Goal: Information Seeking & Learning: Learn about a topic

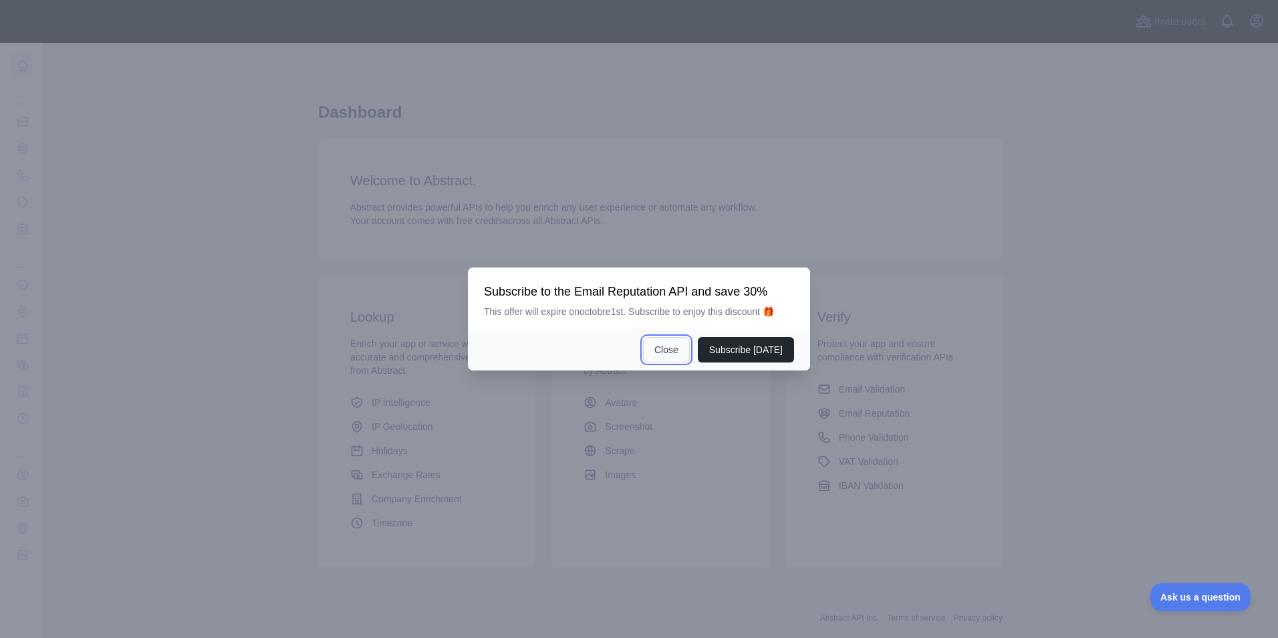
click at [675, 350] on button "Close" at bounding box center [666, 349] width 47 height 25
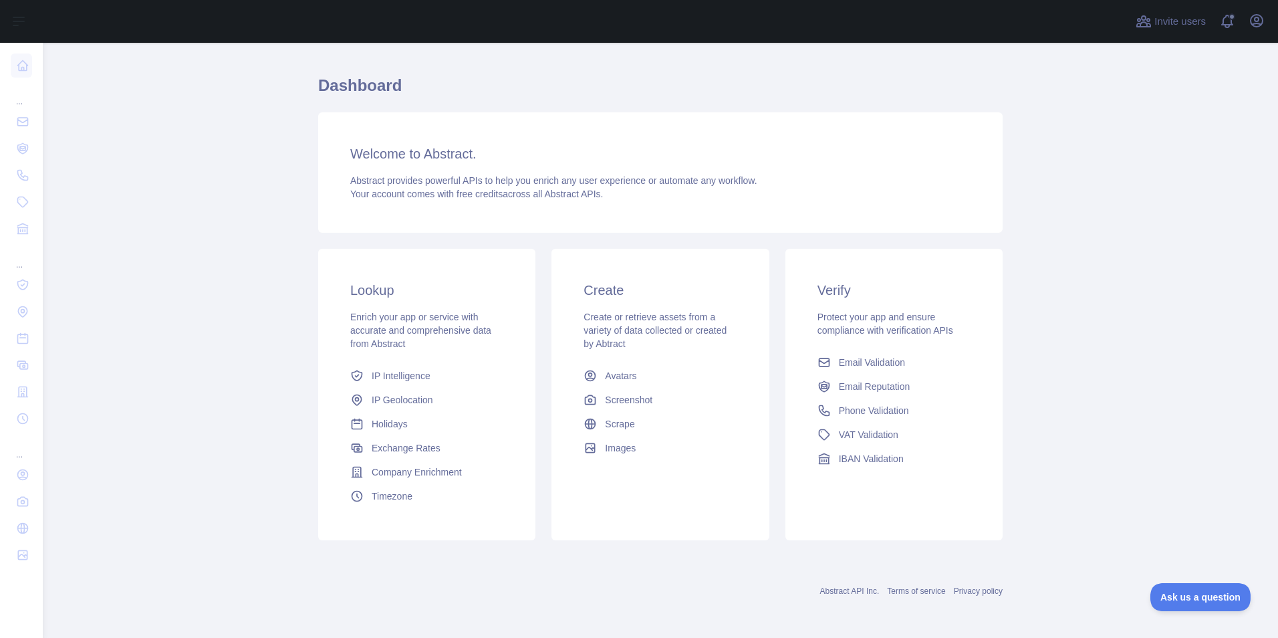
scroll to position [28, 0]
click at [858, 408] on span "Phone Validation" at bounding box center [874, 408] width 70 height 13
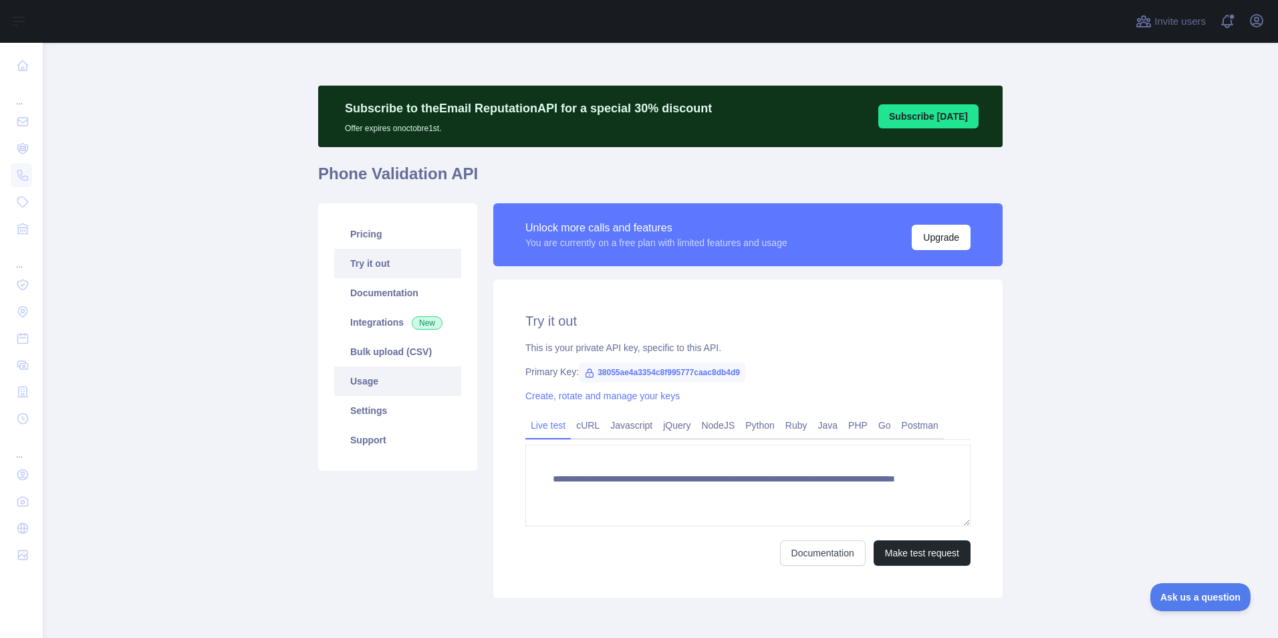
click at [363, 376] on link "Usage" at bounding box center [397, 380] width 127 height 29
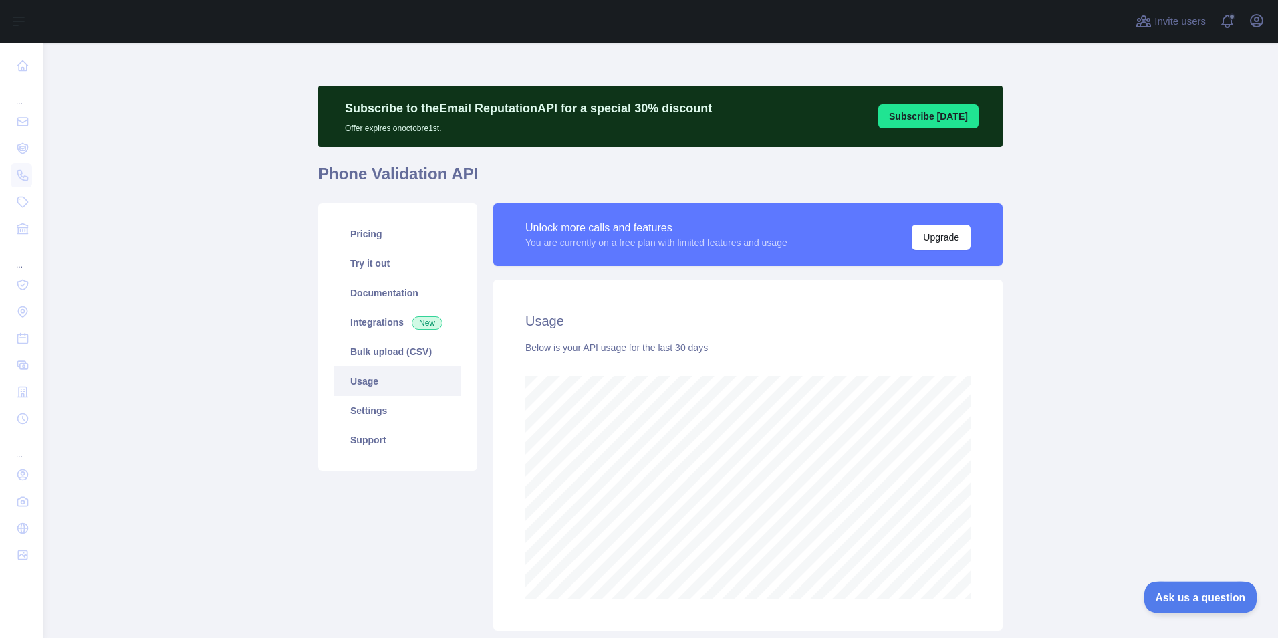
click at [1201, 595] on span "Ask us a question" at bounding box center [1194, 594] width 100 height 9
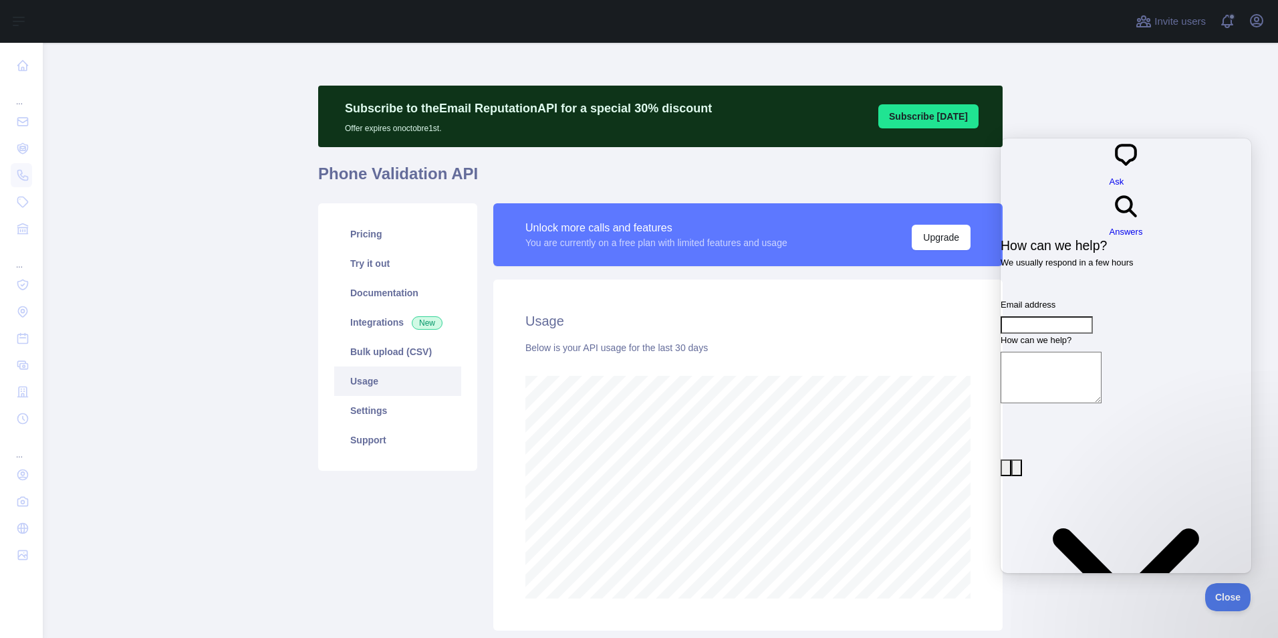
click at [235, 253] on main "Subscribe to the Email Reputation API for a special 30 % discount Offer expires…" at bounding box center [660, 340] width 1235 height 595
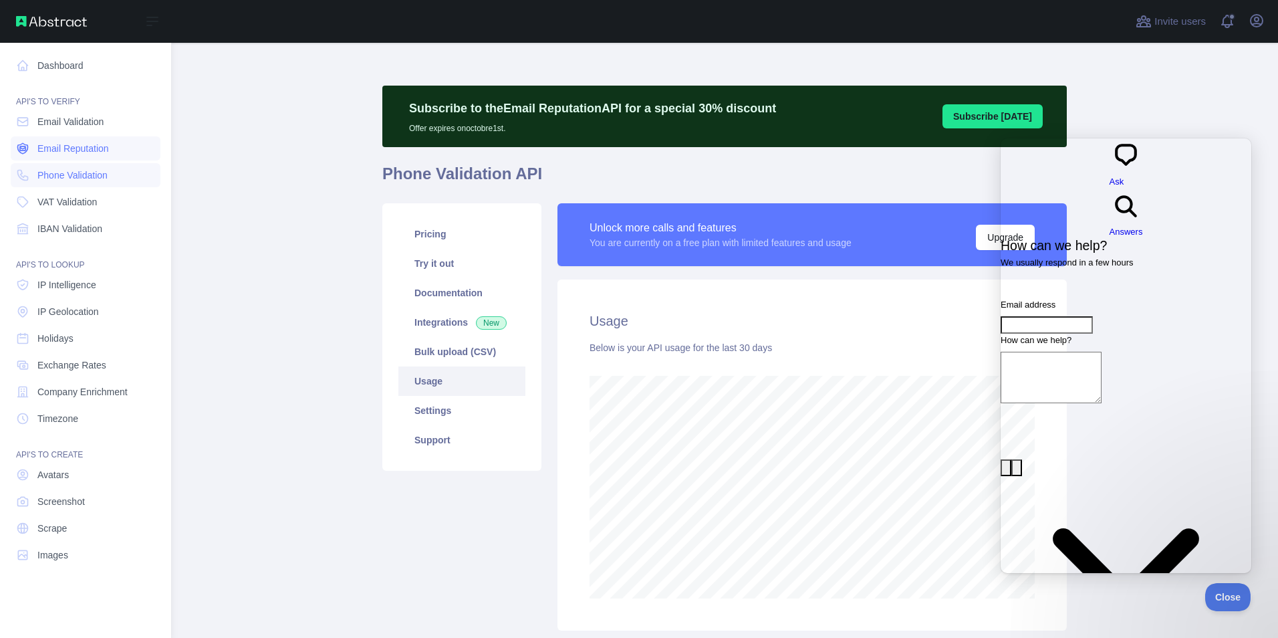
scroll to position [667853, 667351]
click at [71, 148] on span "Email Reputation" at bounding box center [73, 148] width 72 height 13
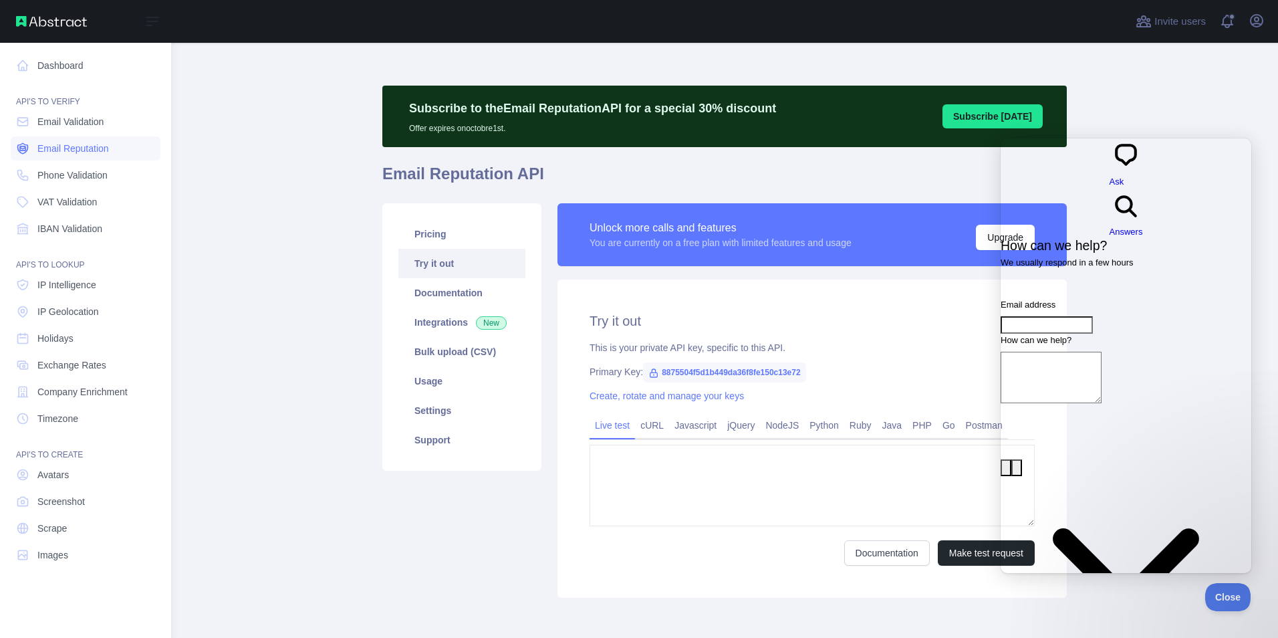
type textarea "**********"
click at [71, 148] on span "Email Reputation" at bounding box center [73, 148] width 72 height 13
click at [66, 168] on link "Phone Validation" at bounding box center [86, 175] width 150 height 24
click at [71, 143] on span "Email Reputation" at bounding box center [73, 148] width 72 height 13
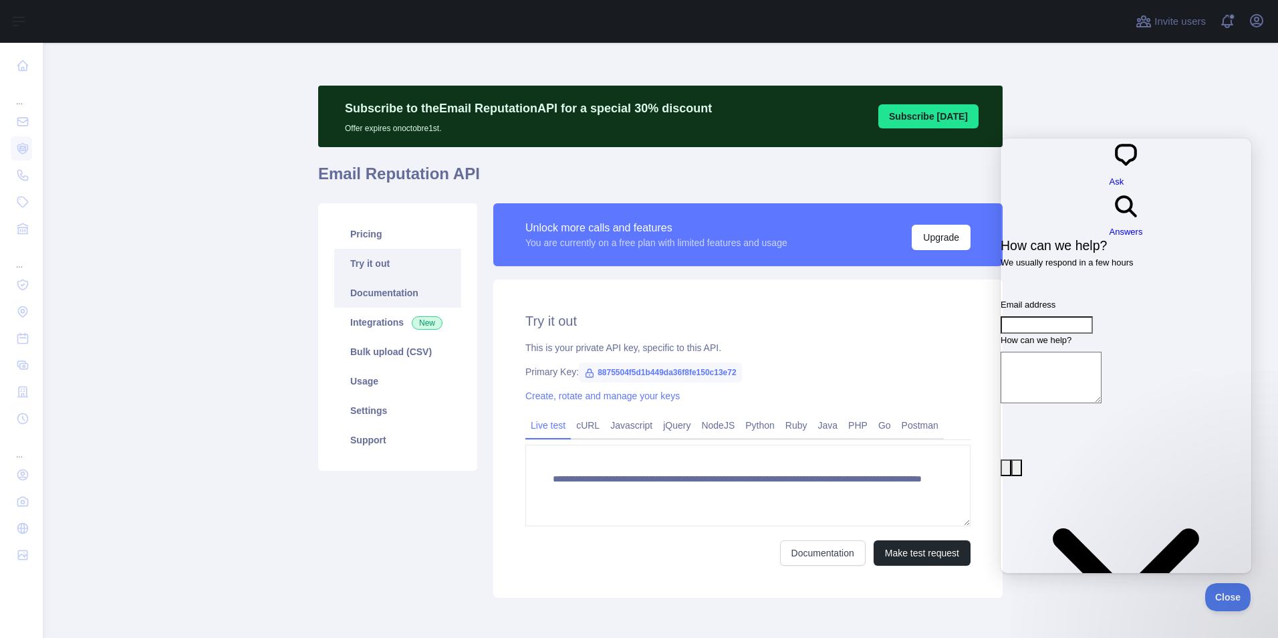
click at [398, 289] on link "Documentation" at bounding box center [397, 292] width 127 height 29
type textarea "**********"
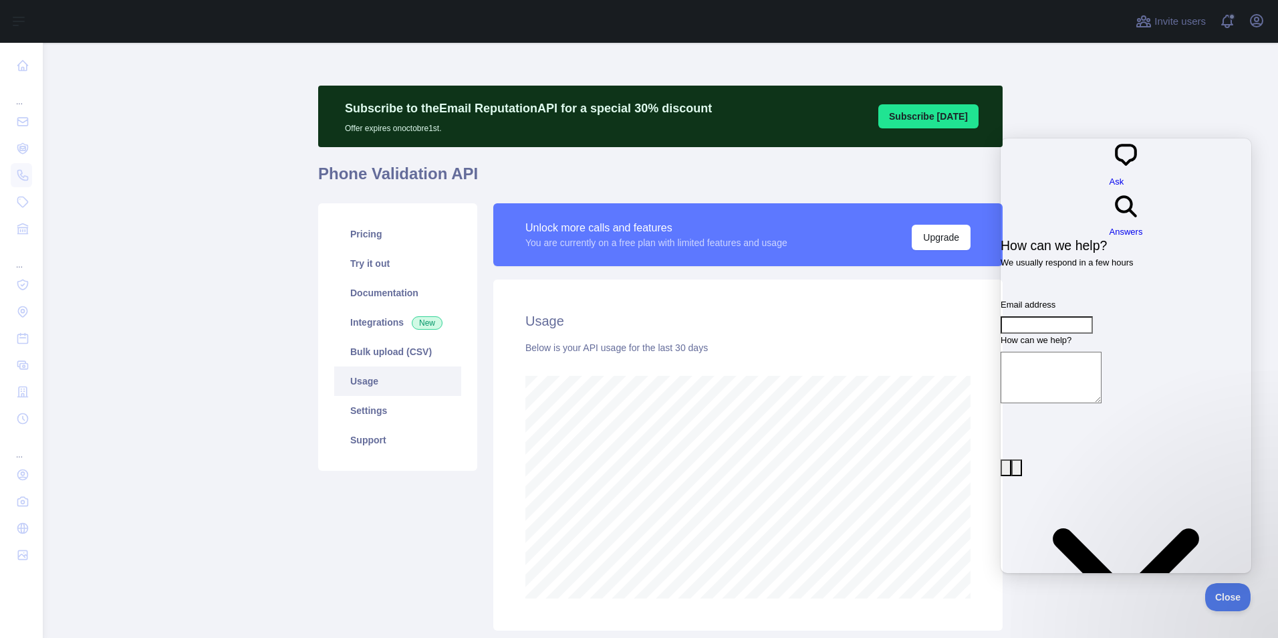
scroll to position [595, 1225]
